Goal: Navigation & Orientation: Find specific page/section

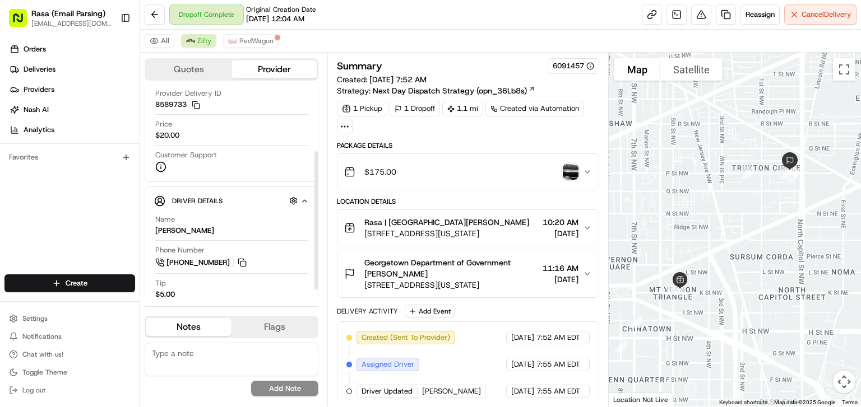
scroll to position [109, 0]
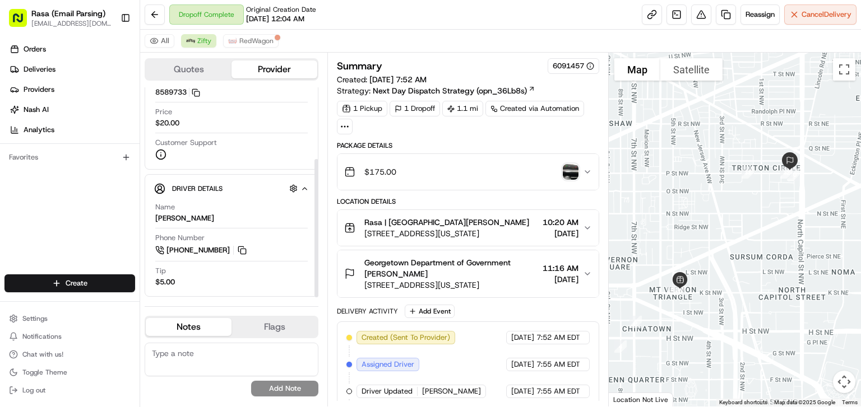
click at [200, 290] on div "Driver Details Hidden ( 10 ) Name [PERSON_NAME] Phone Number [PHONE_NUMBER] Tip…" at bounding box center [232, 235] width 174 height 123
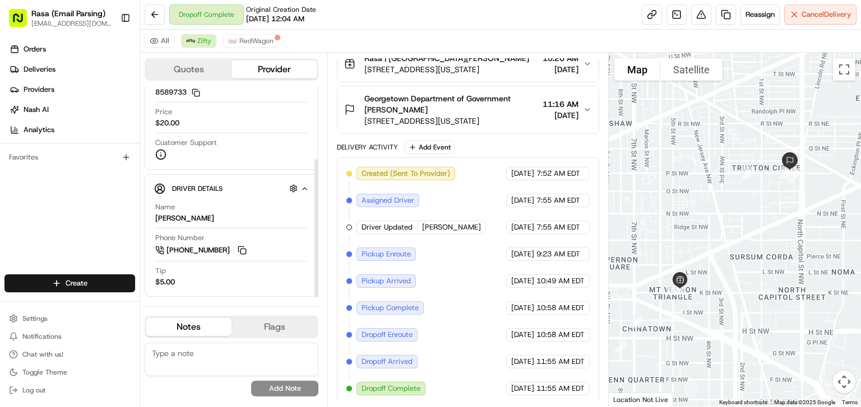
scroll to position [0, 0]
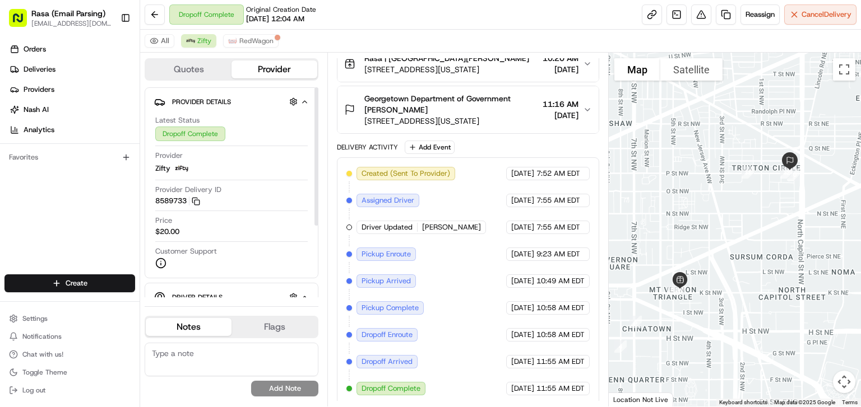
click at [307, 100] on icon "button" at bounding box center [304, 101] width 8 height 9
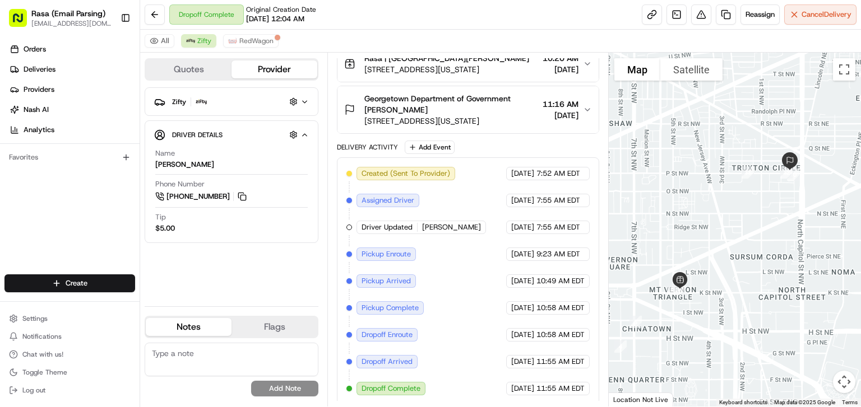
click at [307, 100] on icon "button" at bounding box center [304, 101] width 8 height 9
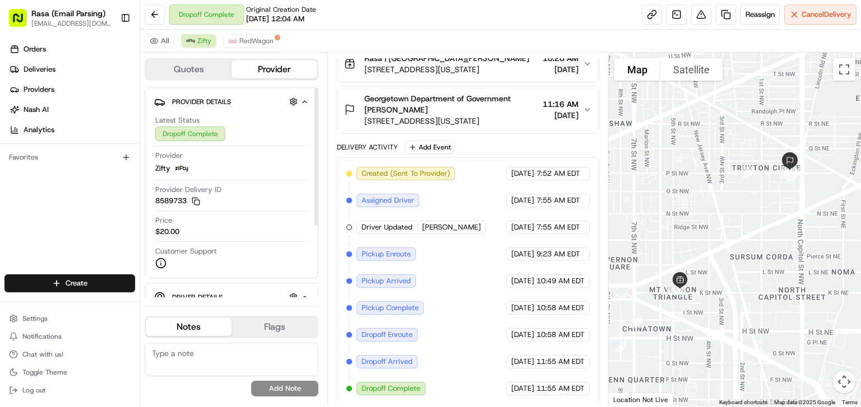
click at [196, 71] on button "Quotes" at bounding box center [189, 70] width 86 height 18
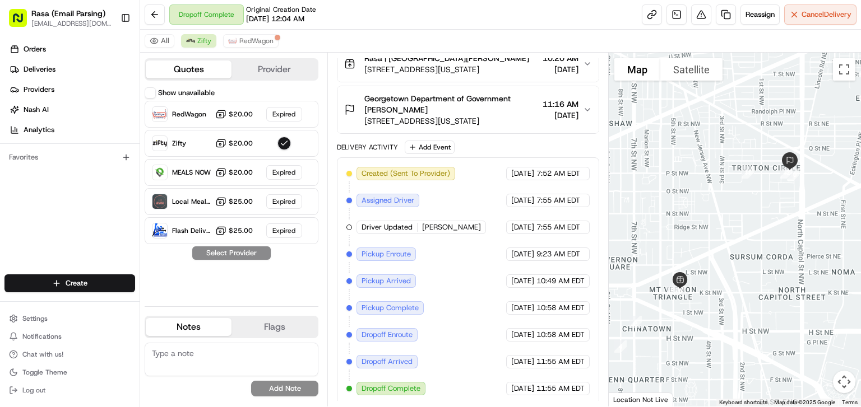
click at [278, 66] on button "Provider" at bounding box center [274, 70] width 86 height 18
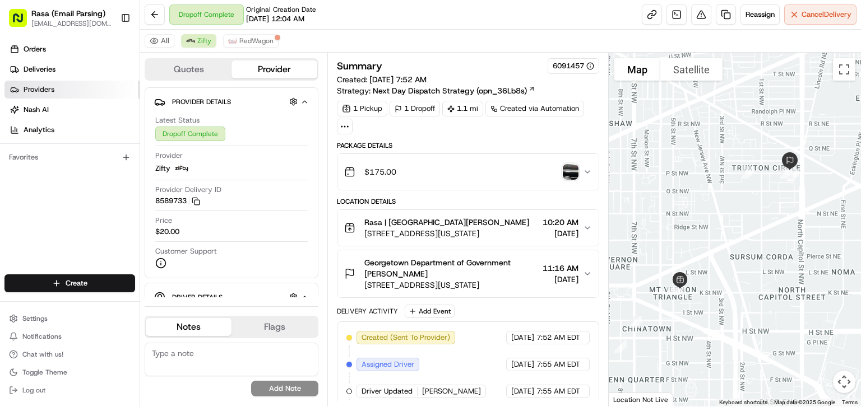
click at [71, 83] on link "Providers" at bounding box center [71, 90] width 135 height 18
